Goal: Navigation & Orientation: Go to known website

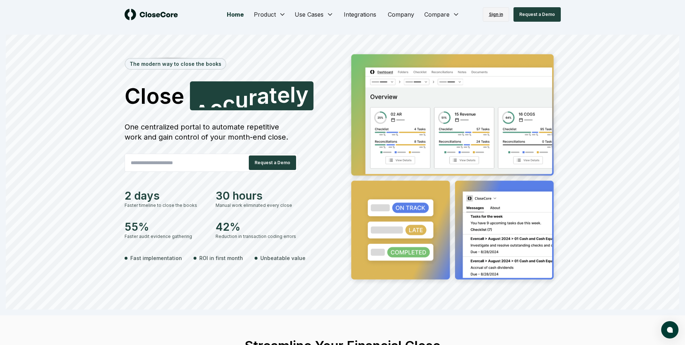
click at [495, 17] on link "Sign in" at bounding box center [496, 14] width 26 height 14
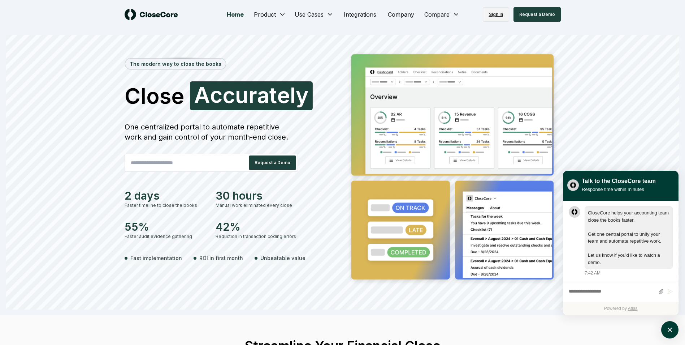
scroll to position [0, 0]
click at [497, 14] on link "Sign in" at bounding box center [496, 14] width 26 height 14
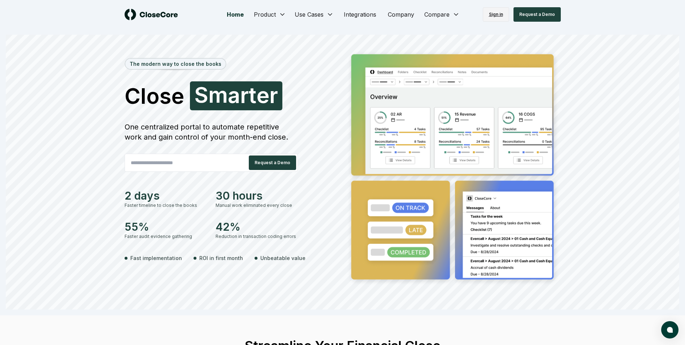
click at [498, 14] on link "Sign in" at bounding box center [496, 14] width 26 height 14
